Goal: Contribute content: Contribute content

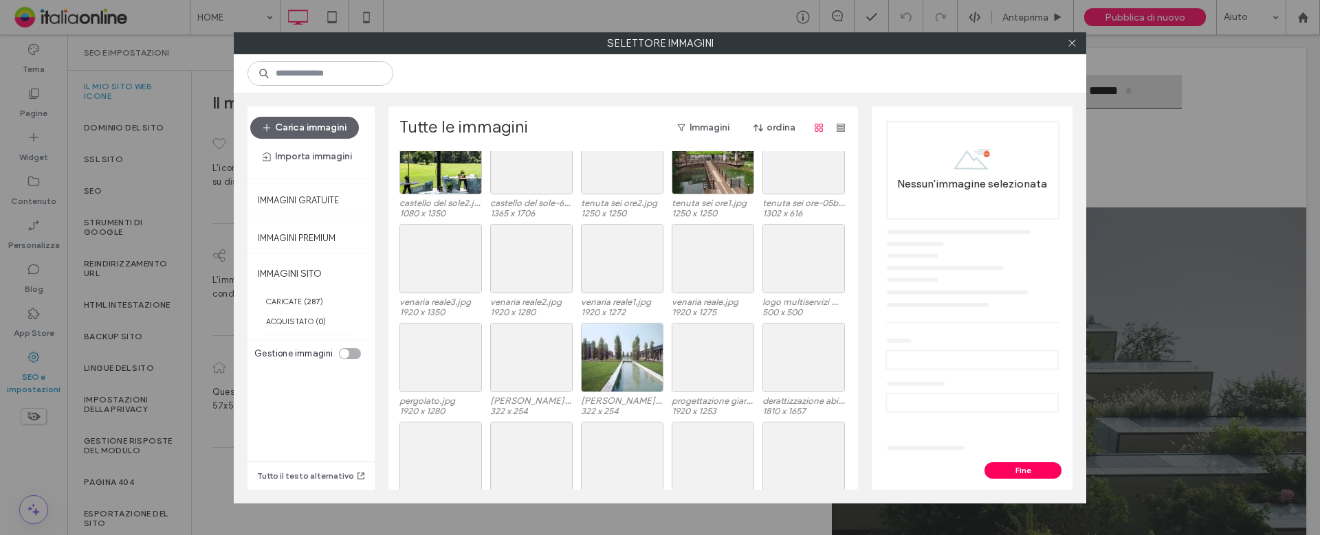
scroll to position [1649, 0]
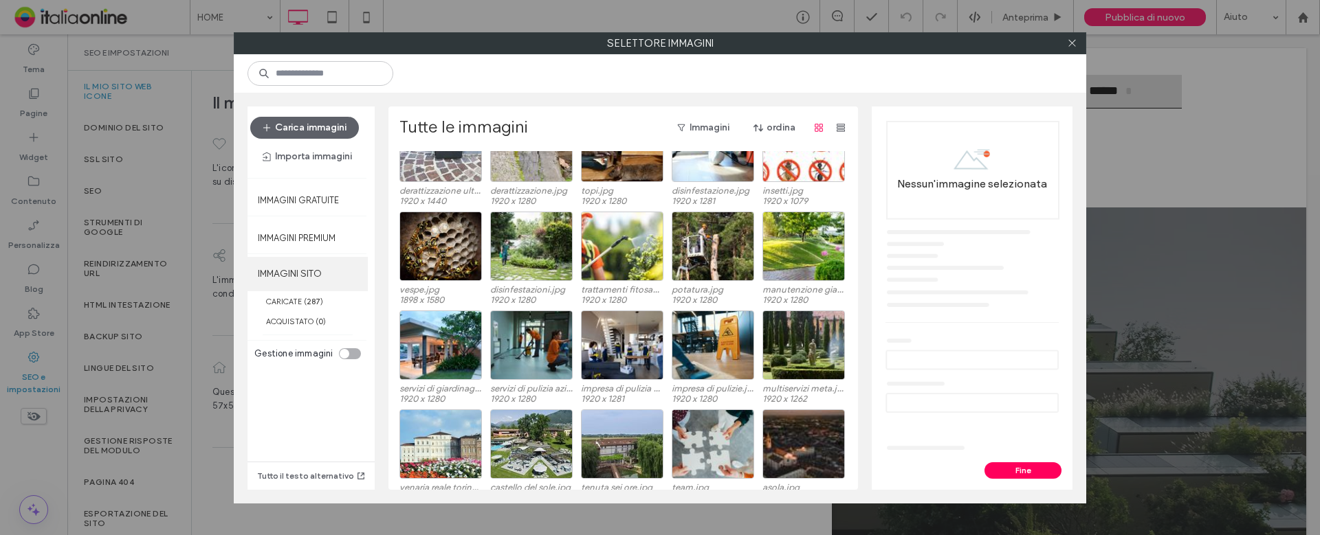
click at [307, 278] on label "IMMAGINI SITO" at bounding box center [307, 274] width 120 height 34
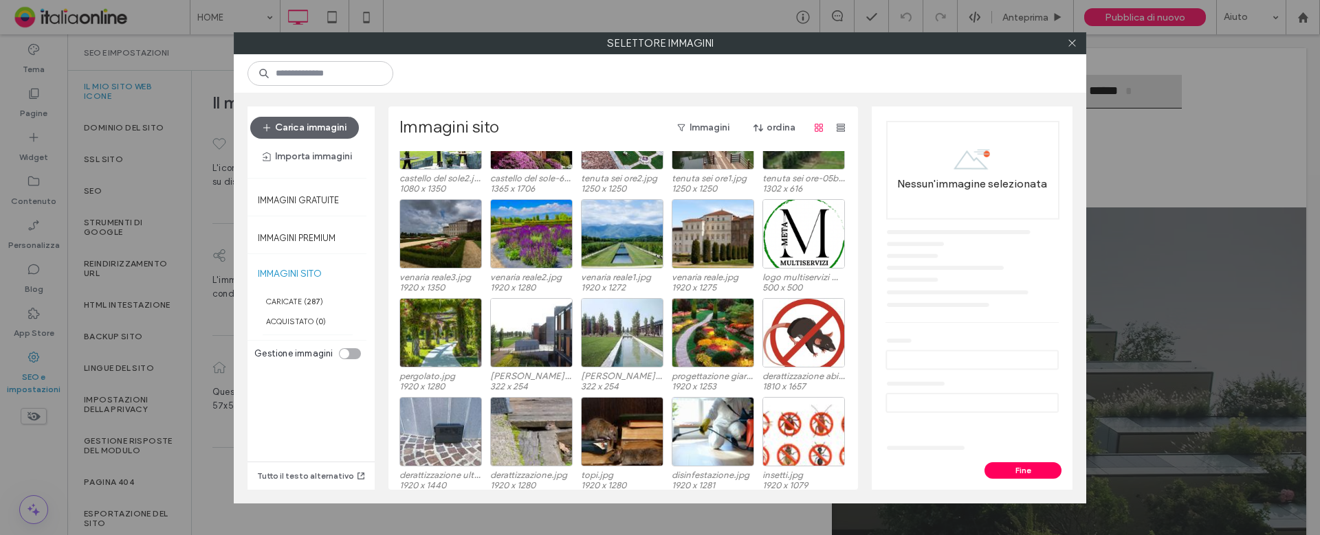
scroll to position [1369, 0]
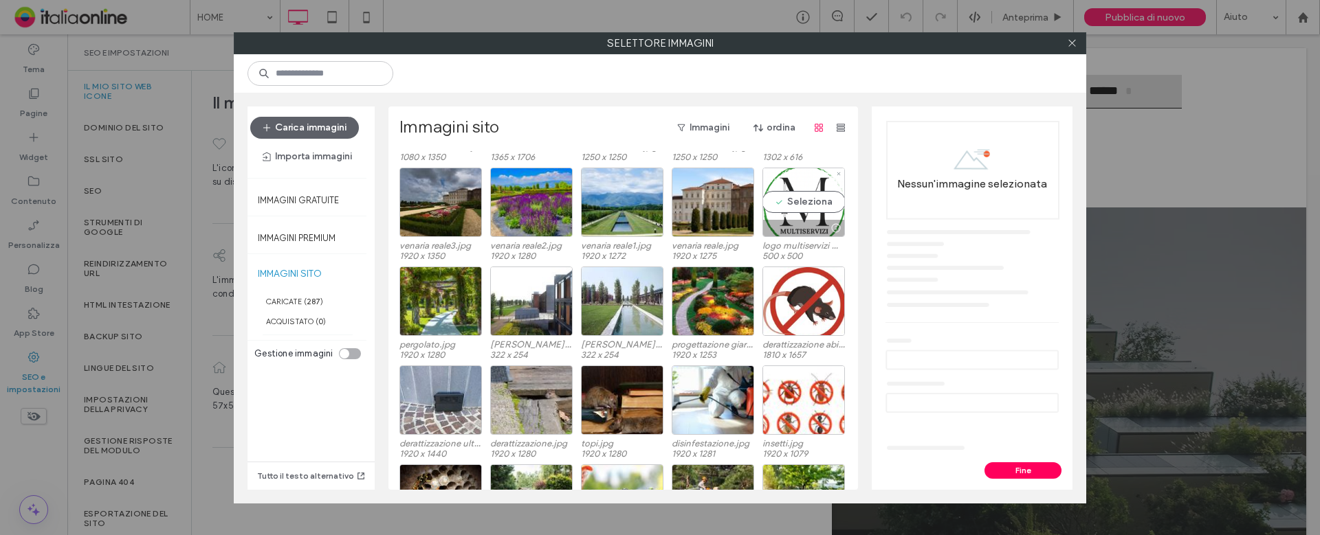
click at [781, 193] on div "Seleziona" at bounding box center [803, 202] width 82 height 69
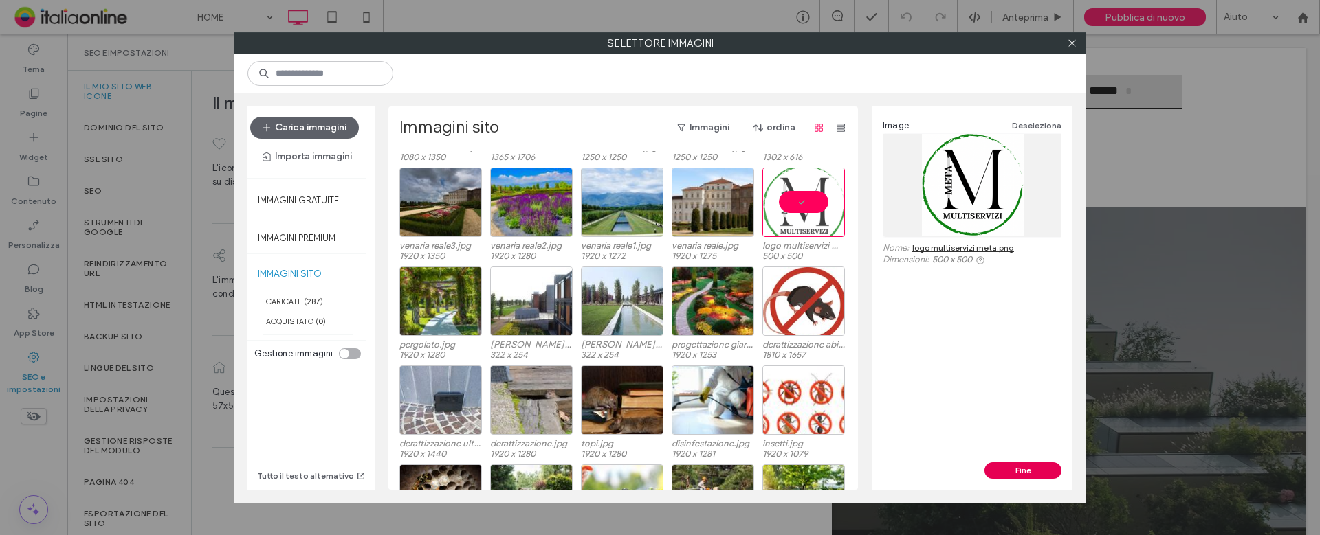
click at [1004, 463] on button "Fine" at bounding box center [1022, 471] width 77 height 16
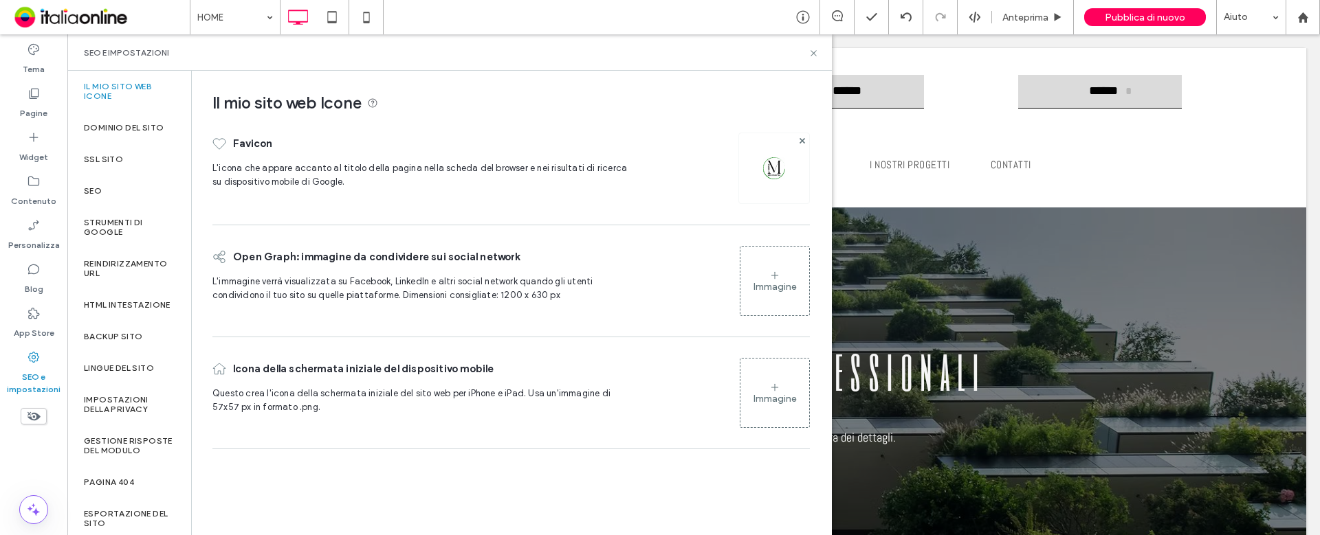
click at [766, 169] on img at bounding box center [774, 168] width 22 height 22
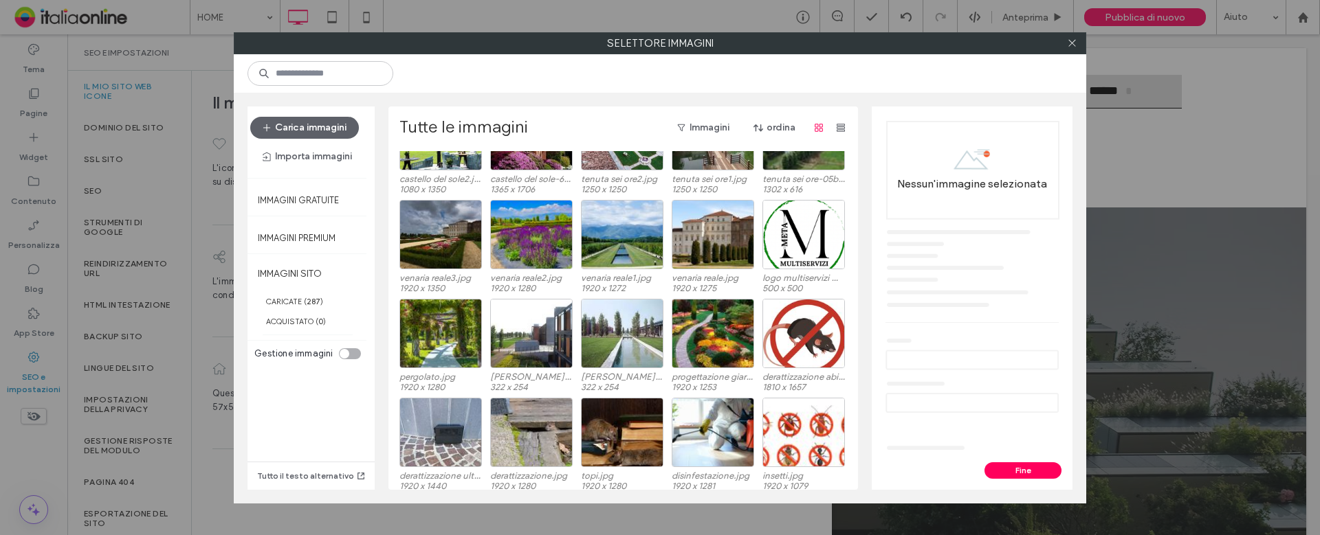
scroll to position [1363, 0]
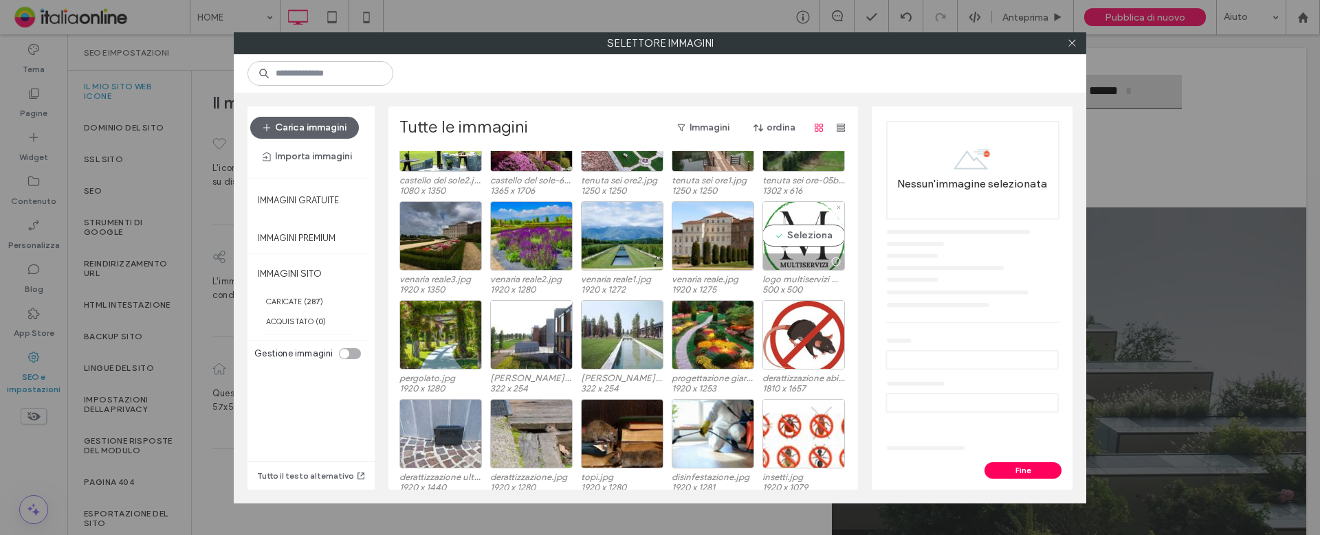
click at [794, 224] on div "Seleziona" at bounding box center [803, 235] width 82 height 69
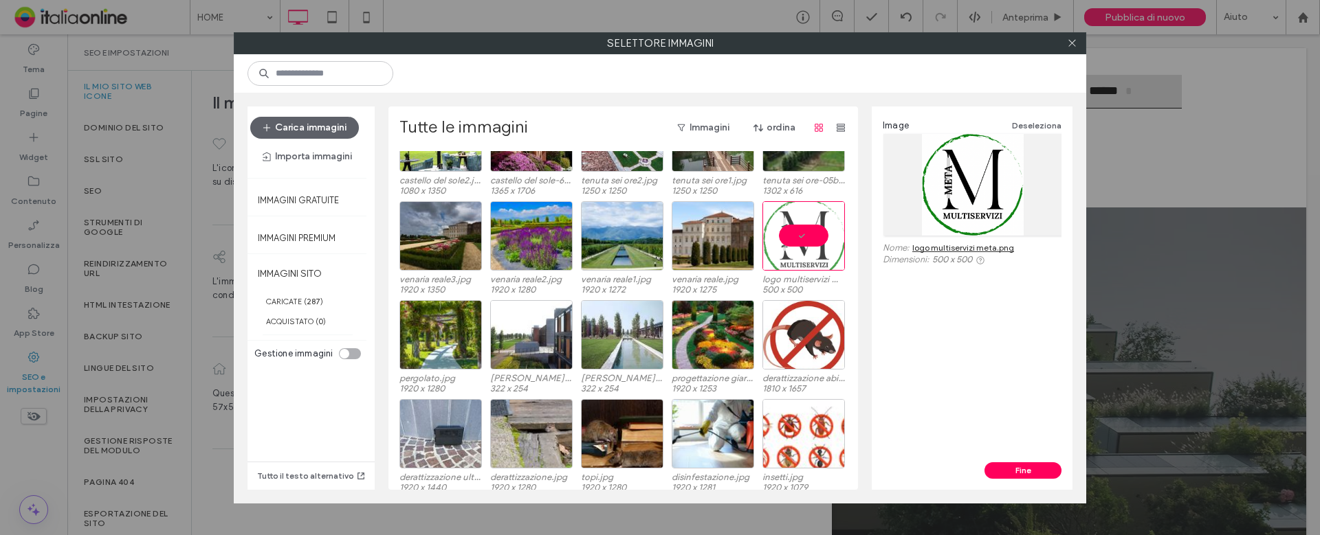
click at [1025, 480] on div "Fine" at bounding box center [971, 476] width 201 height 27
click at [1038, 467] on button "Fine" at bounding box center [1022, 471] width 77 height 16
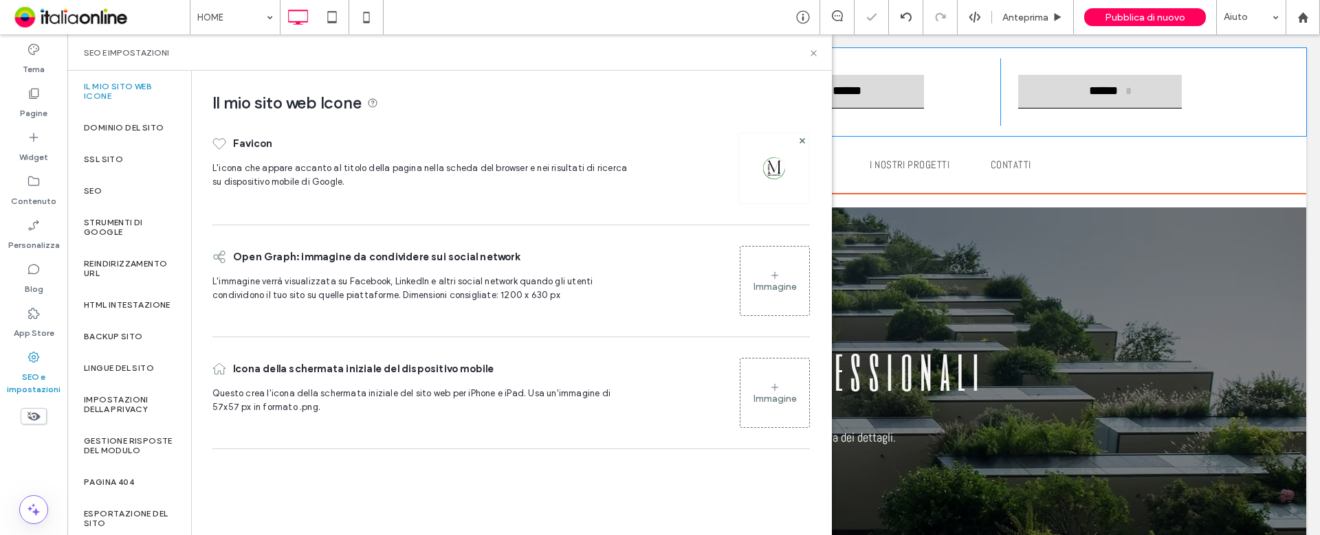
click at [951, 49] on div "**********" at bounding box center [693, 92] width 1225 height 88
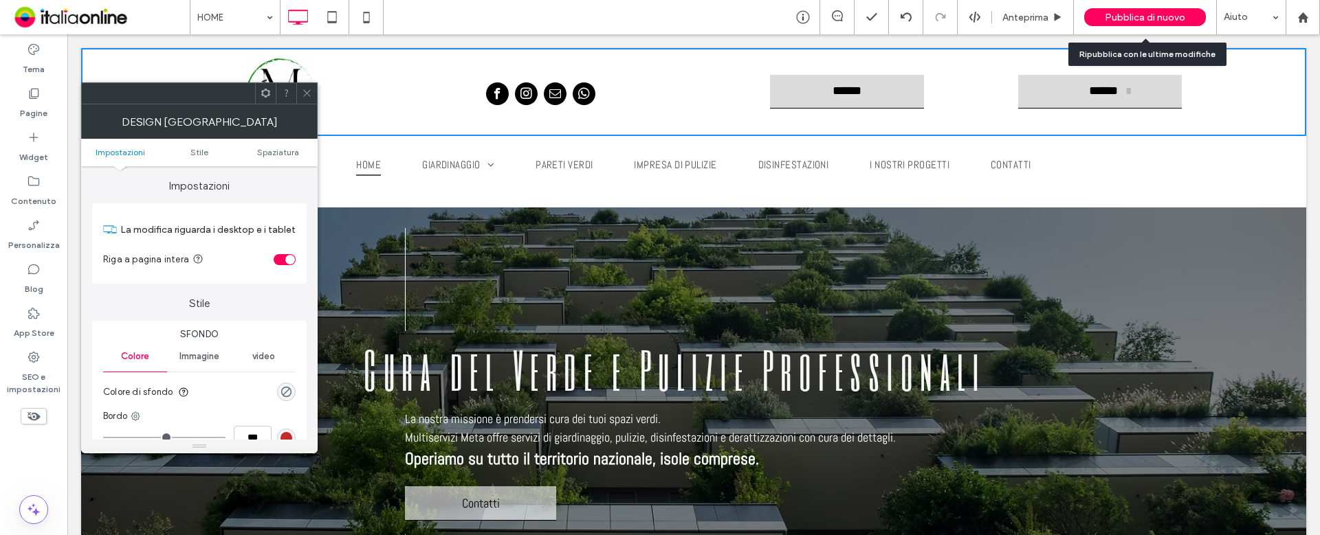
click at [1170, 19] on span "Pubblica di nuovo" at bounding box center [1144, 18] width 80 height 12
